Goal: Task Accomplishment & Management: Manage account settings

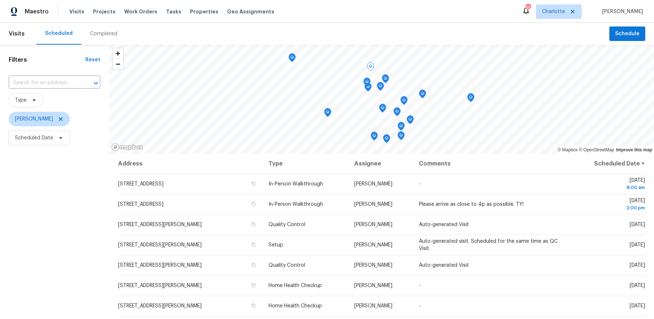
scroll to position [83, 0]
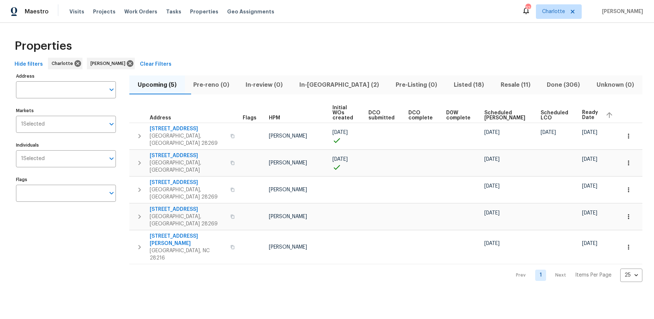
click at [347, 82] on span "In-[GEOGRAPHIC_DATA] (2)" at bounding box center [339, 85] width 88 height 10
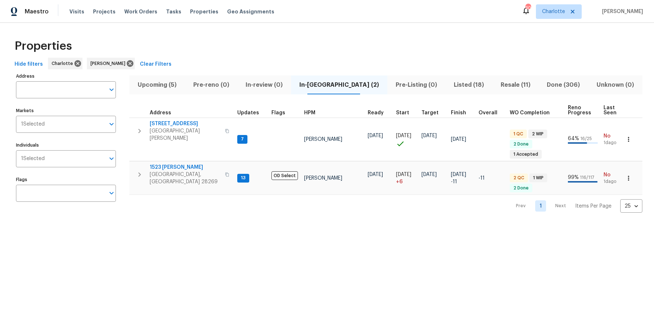
click at [176, 81] on span "Upcoming (5)" at bounding box center [157, 85] width 47 height 10
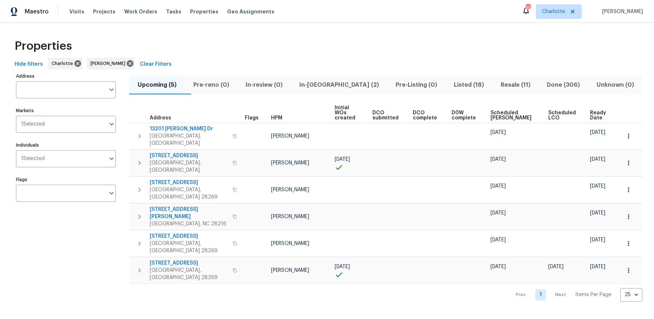
click at [596, 110] on span "Ready Date" at bounding box center [599, 115] width 18 height 10
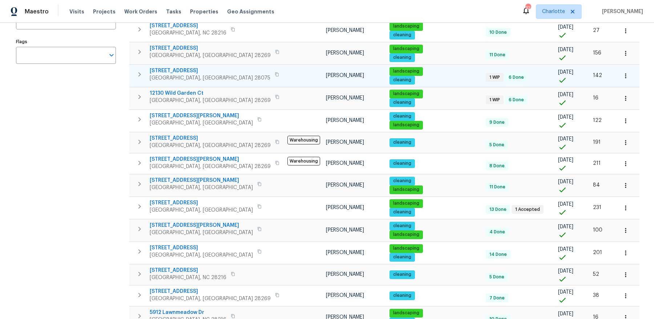
scroll to position [215, 0]
